Goal: Transaction & Acquisition: Purchase product/service

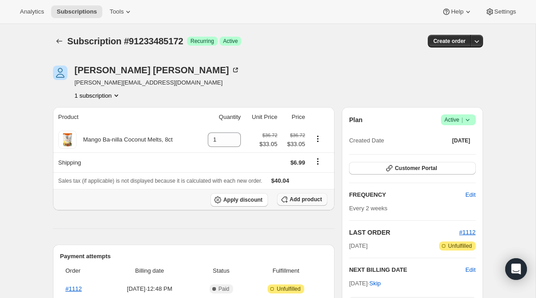
click at [297, 201] on span "Add product" at bounding box center [306, 199] width 32 height 7
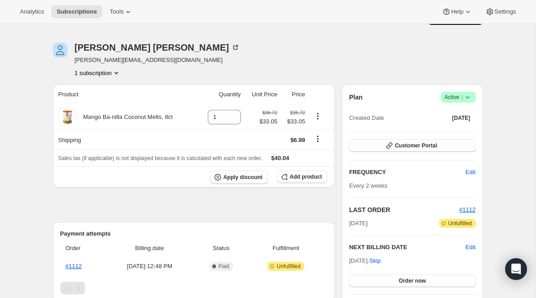
scroll to position [24, 0]
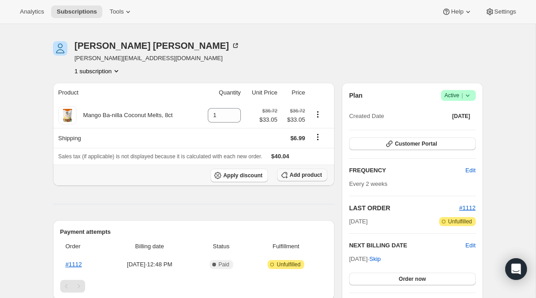
click at [309, 179] on button "Add product" at bounding box center [302, 175] width 50 height 13
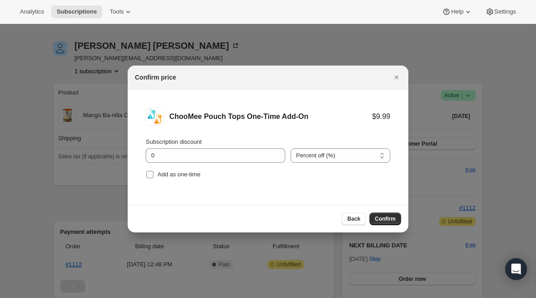
click at [190, 175] on span "Add as one-time" at bounding box center [178, 174] width 43 height 7
click at [153, 175] on input "Add as one-time" at bounding box center [149, 174] width 7 height 7
checkbox input "true"
click at [383, 216] on span "Confirm" at bounding box center [385, 218] width 21 height 7
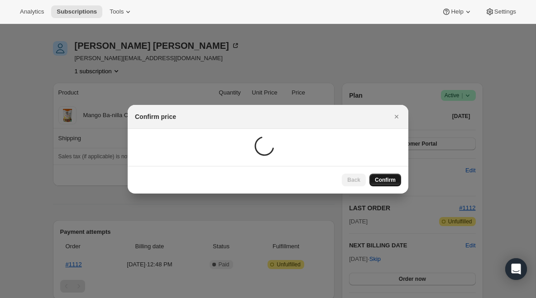
scroll to position [24, 0]
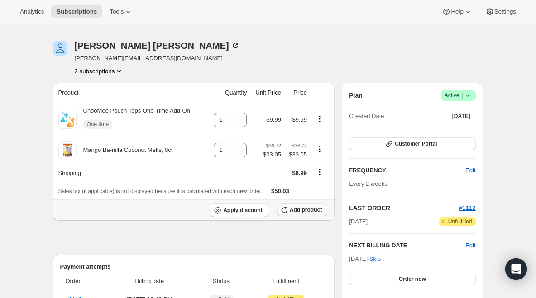
click at [297, 209] on span "Add product" at bounding box center [306, 209] width 32 height 7
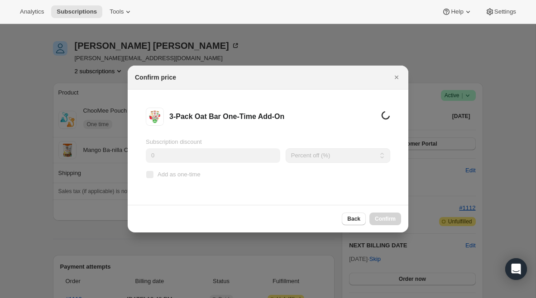
scroll to position [0, 0]
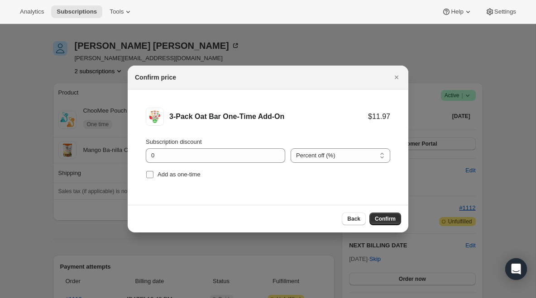
click at [195, 176] on span "Add as one-time" at bounding box center [178, 174] width 43 height 7
click at [153, 176] on input "Add as one-time" at bounding box center [149, 174] width 7 height 7
checkbox input "true"
click at [387, 217] on span "Confirm" at bounding box center [385, 218] width 21 height 7
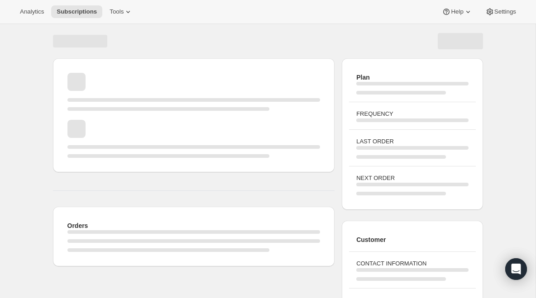
scroll to position [24, 0]
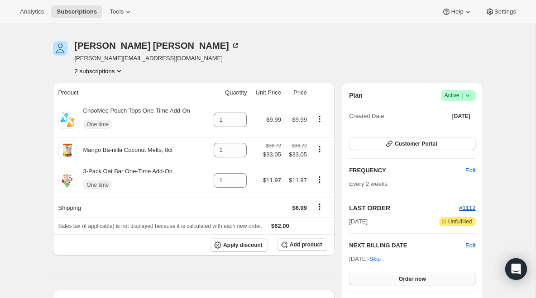
click at [430, 280] on button "Order now" at bounding box center [412, 279] width 126 height 13
click at [430, 280] on span "Click to confirm" at bounding box center [411, 279] width 41 height 7
